Goal: Task Accomplishment & Management: Manage account settings

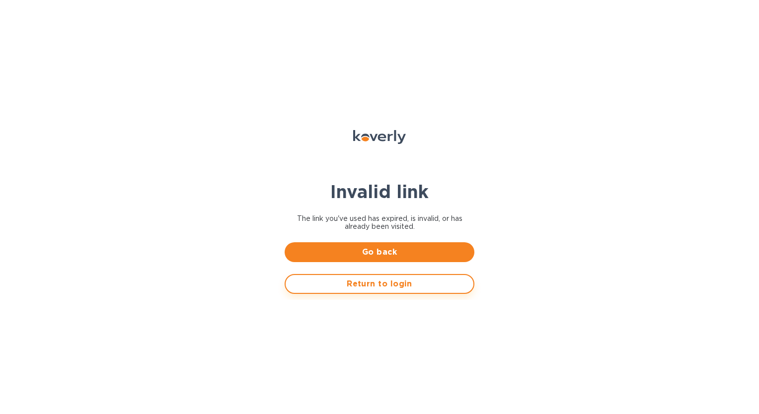
click at [390, 283] on span "Return to login" at bounding box center [379, 284] width 172 height 12
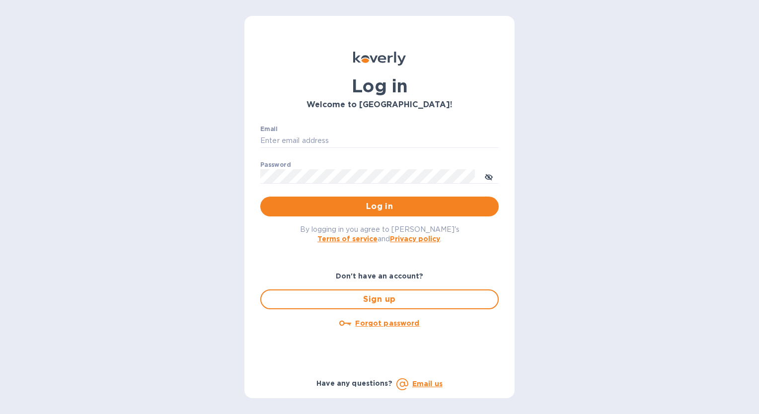
type input "[EMAIL_ADDRESS][DOMAIN_NAME]"
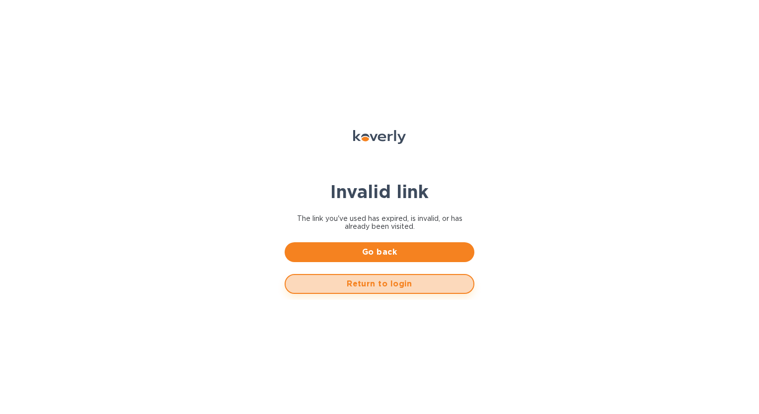
click at [387, 281] on span "Return to login" at bounding box center [379, 284] width 172 height 12
